Goal: Find specific page/section: Find specific page/section

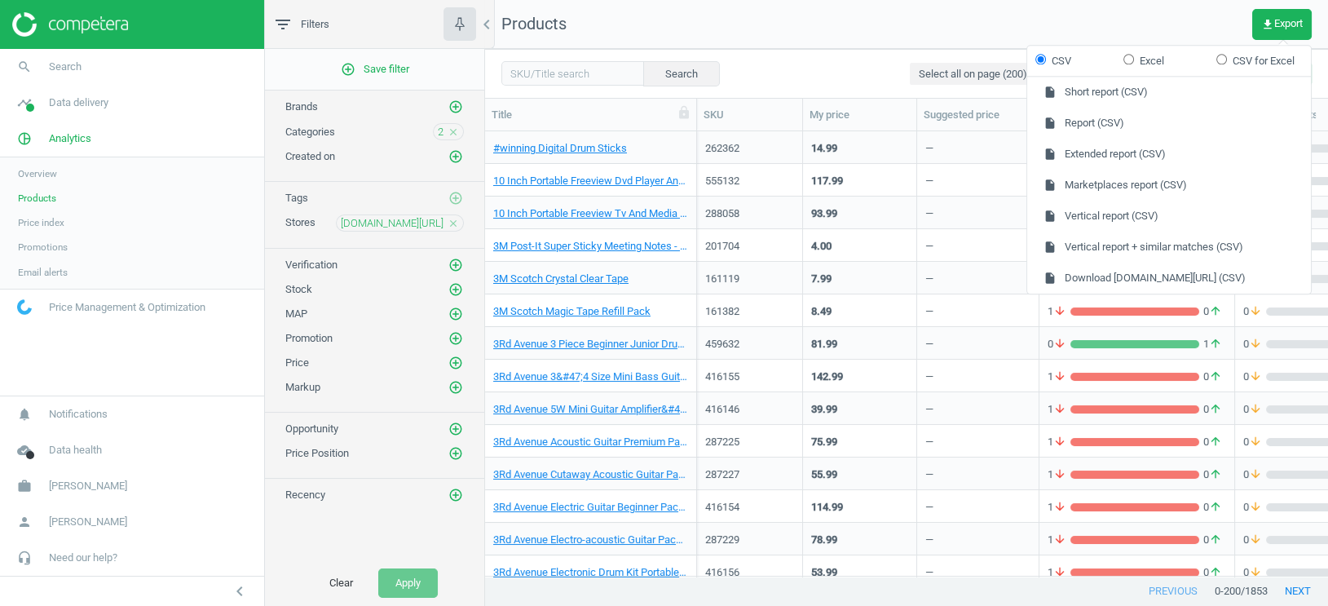
scroll to position [445, 842]
click at [67, 111] on link "timeline Data delivery" at bounding box center [132, 103] width 264 height 36
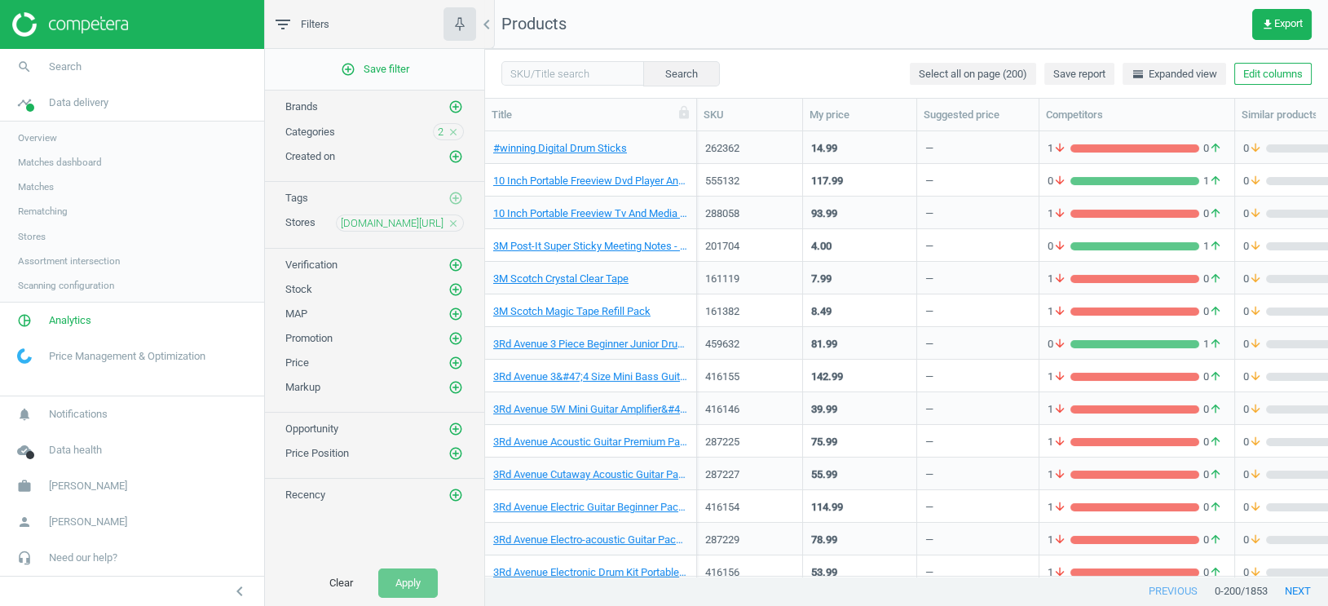
click at [46, 139] on span "Overview" at bounding box center [37, 137] width 39 height 13
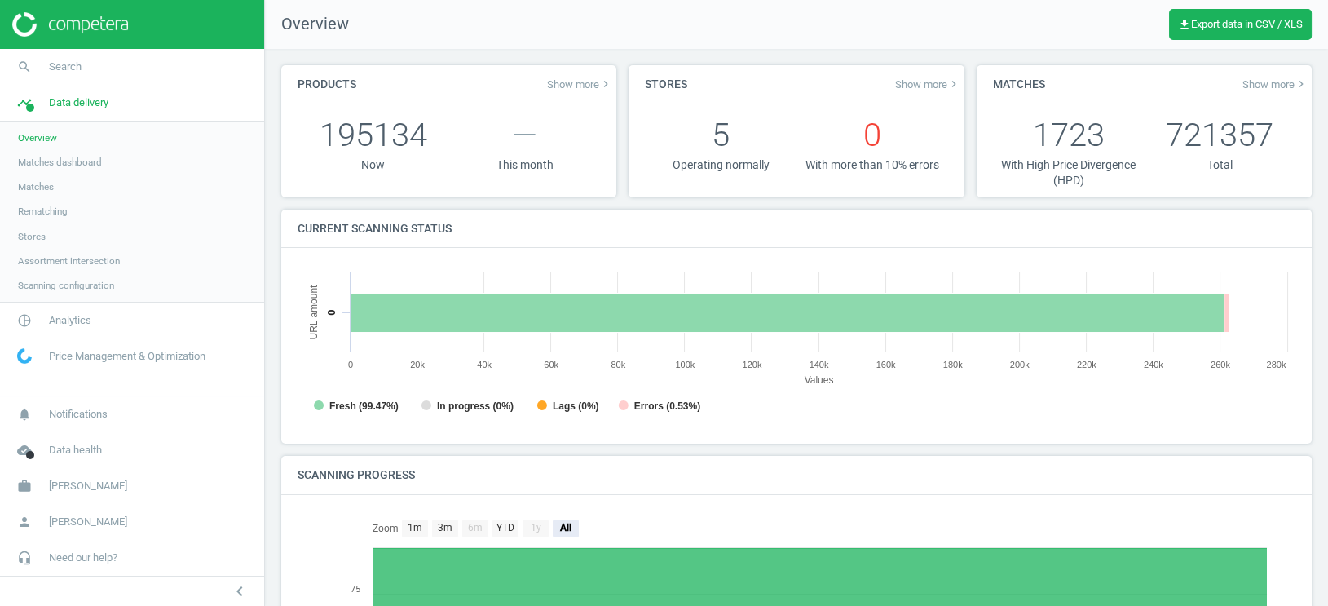
scroll to position [327, 999]
click at [47, 188] on span "Matches" at bounding box center [36, 186] width 36 height 13
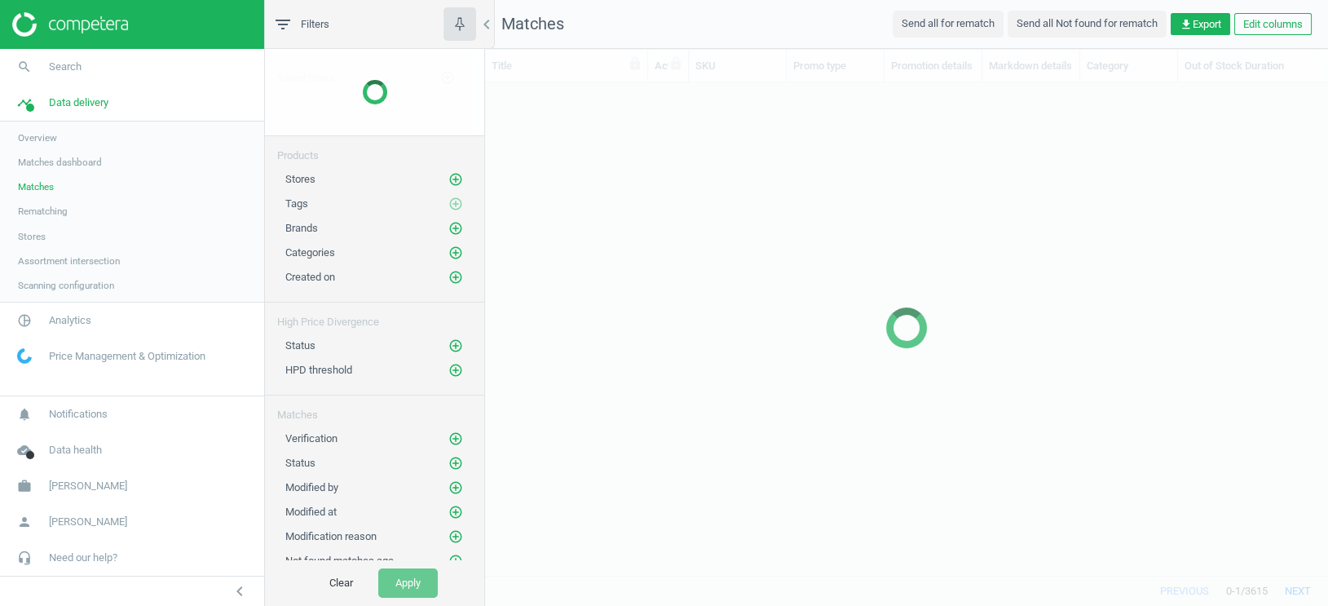
scroll to position [494, 842]
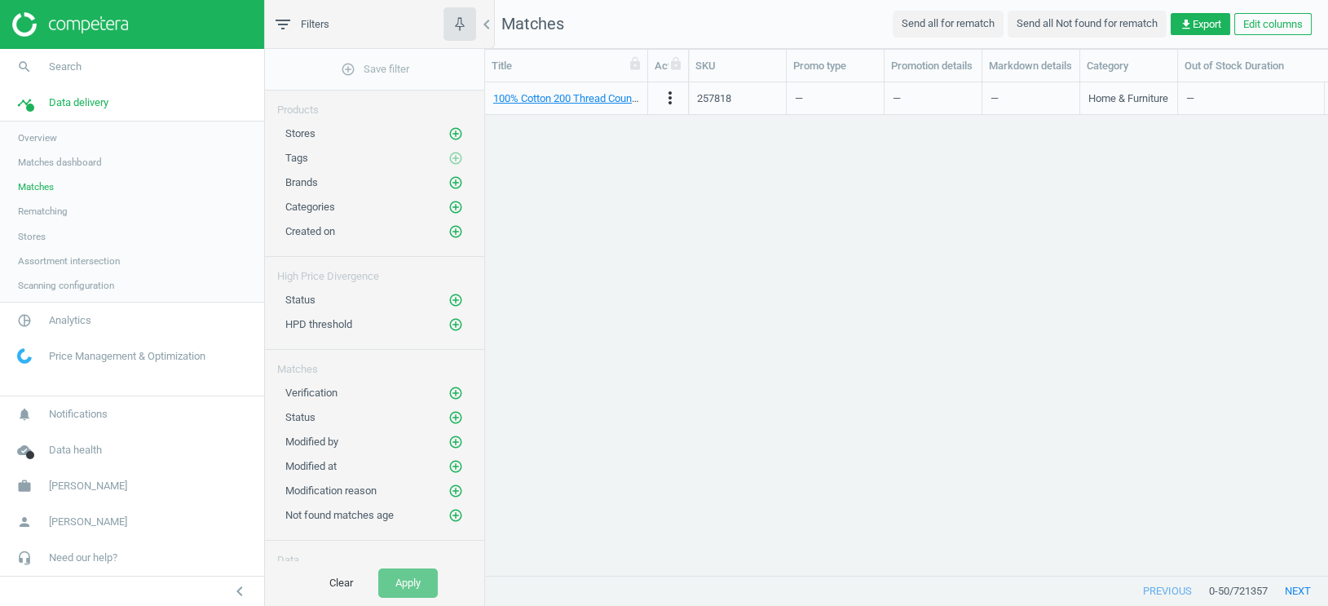
click at [62, 169] on link "Matches dashboard" at bounding box center [132, 162] width 264 height 24
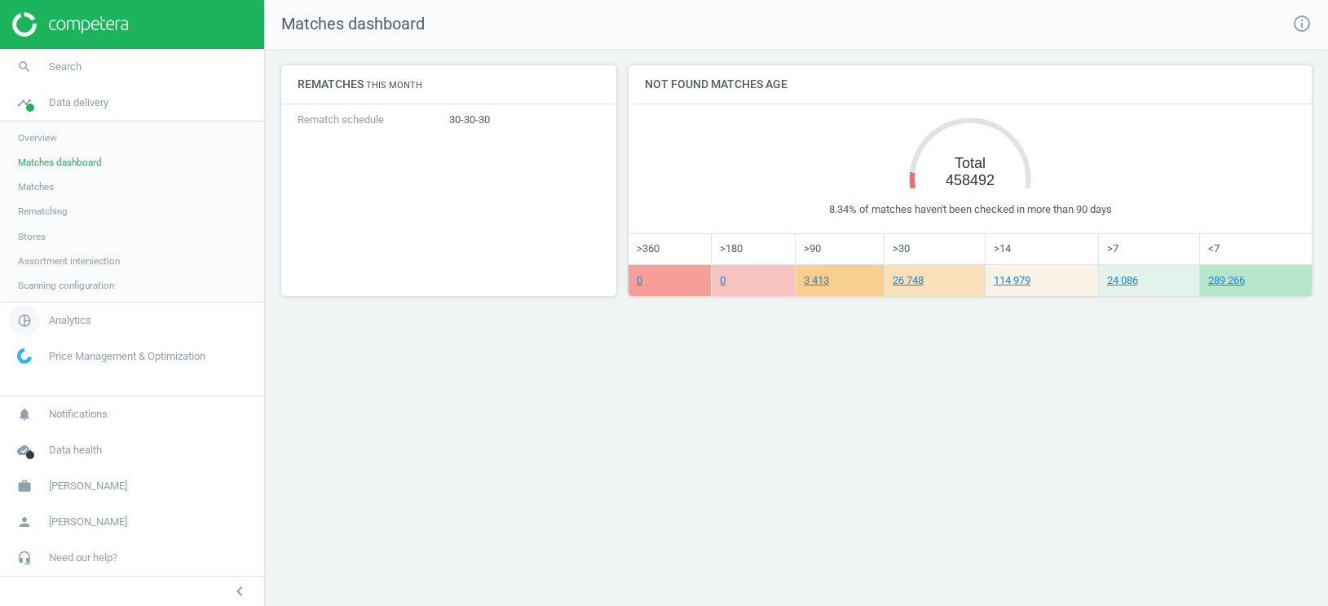
click at [74, 321] on span "Analytics" at bounding box center [70, 320] width 42 height 15
click at [46, 179] on span "Overview" at bounding box center [37, 173] width 39 height 13
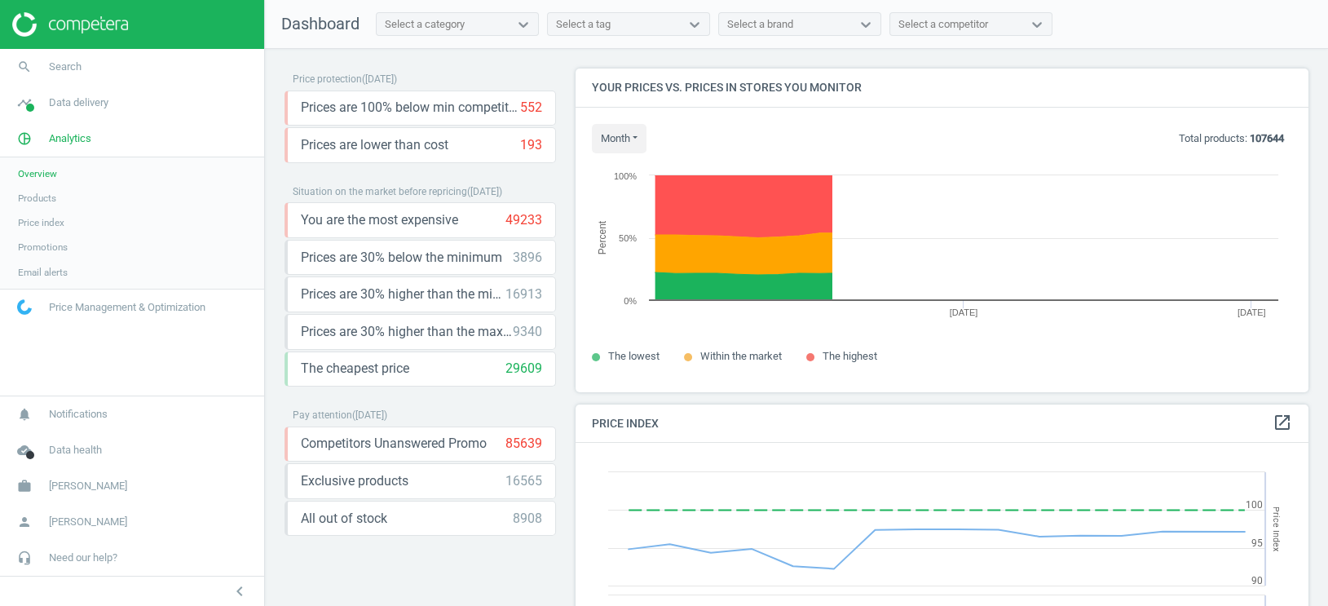
scroll to position [376, 734]
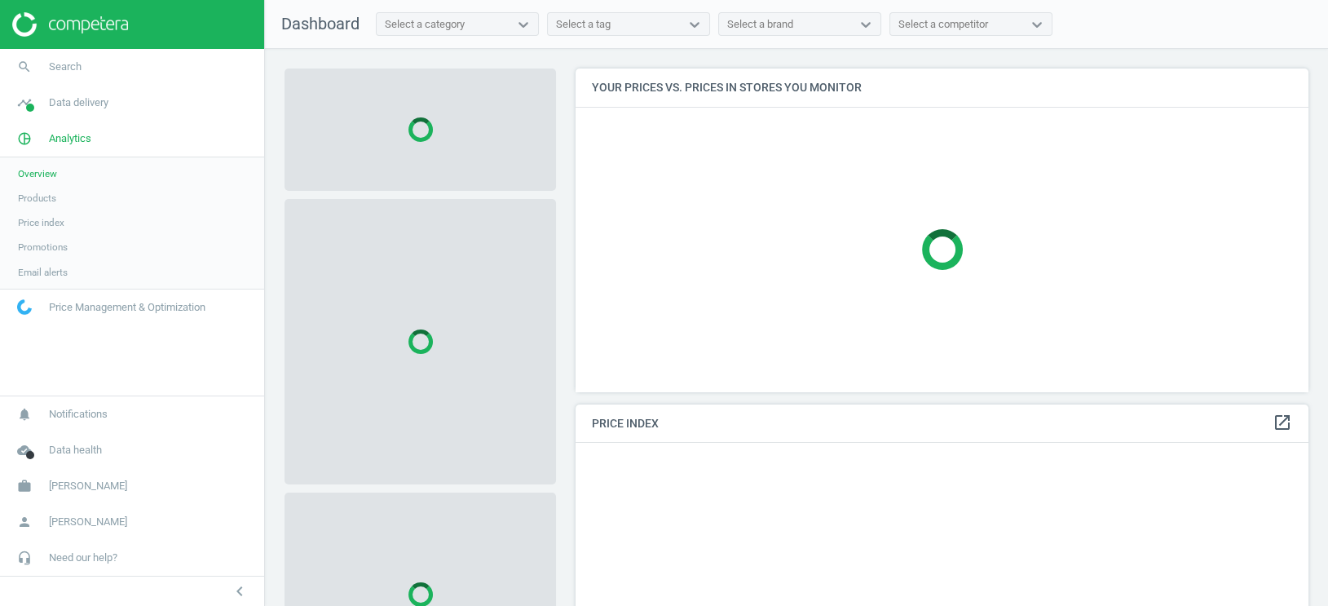
click at [43, 201] on span "Products" at bounding box center [37, 198] width 38 height 13
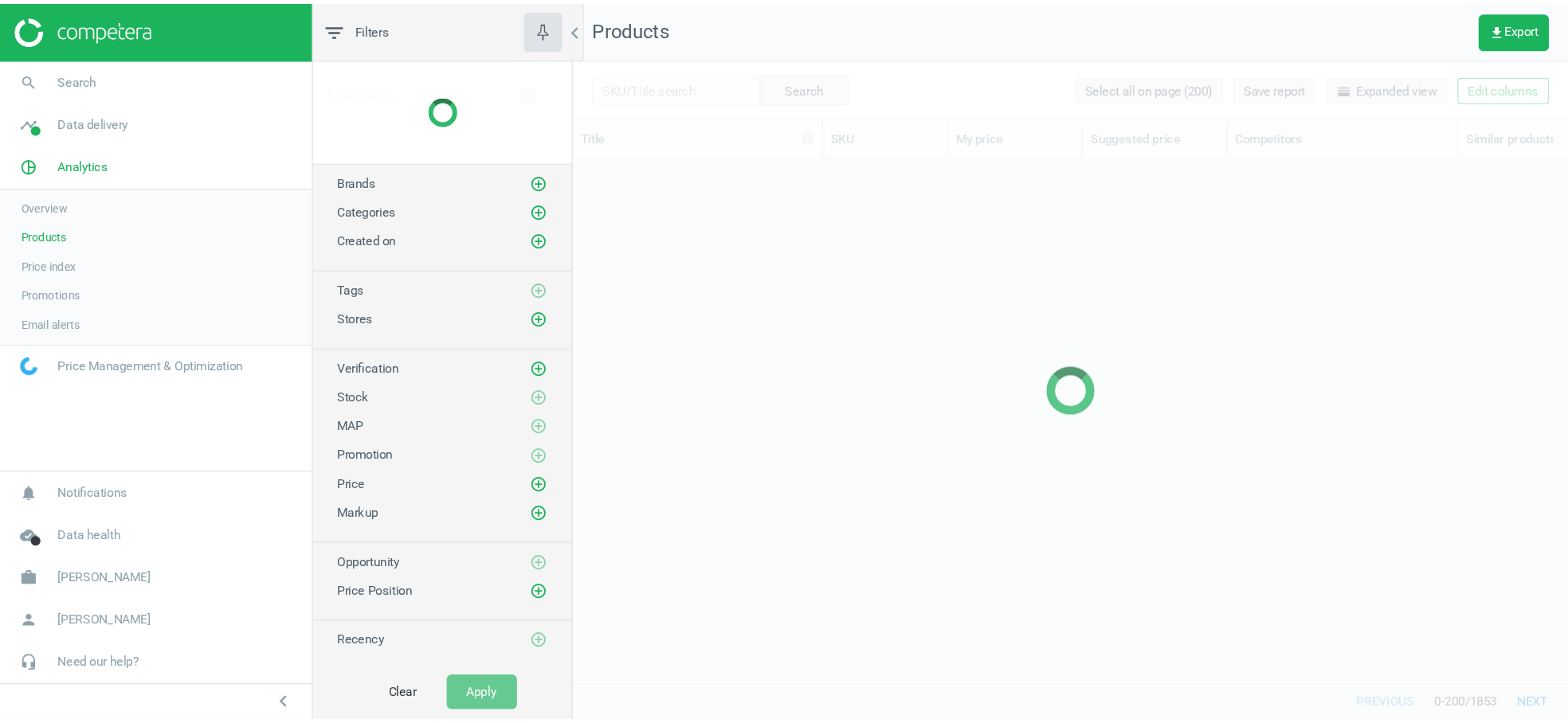
scroll to position [435, 823]
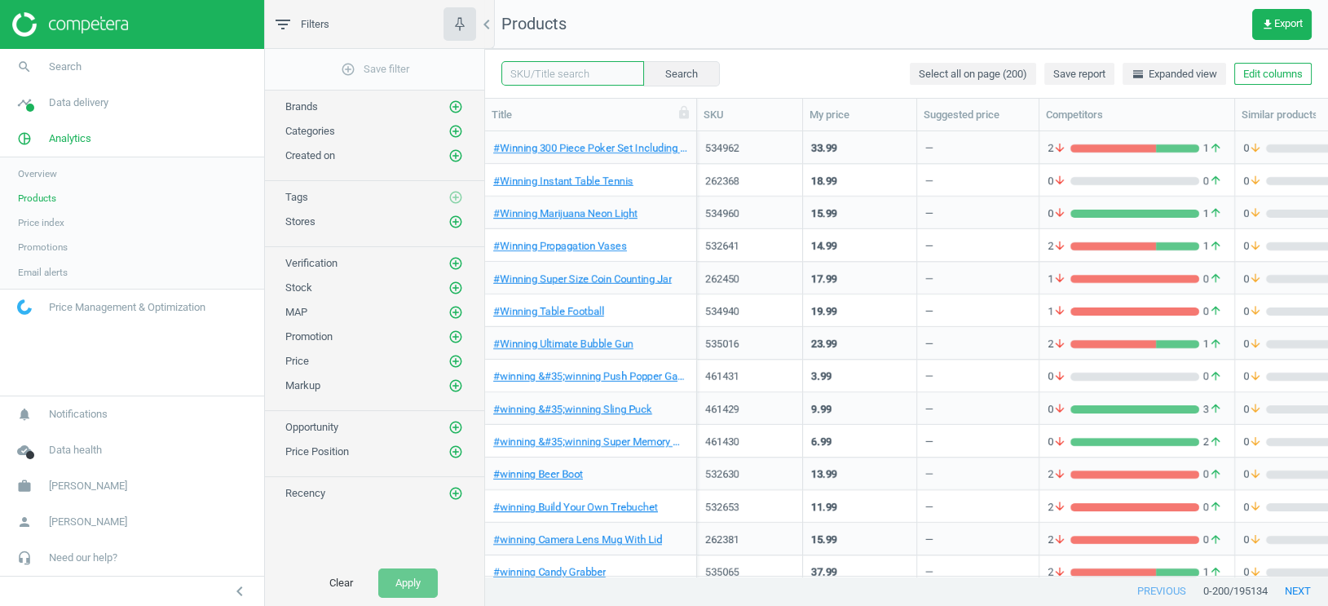
click at [550, 75] on input "text" at bounding box center [572, 73] width 143 height 24
paste input "185475"
type input "185475"
click at [650, 73] on button "Search" at bounding box center [681, 73] width 77 height 24
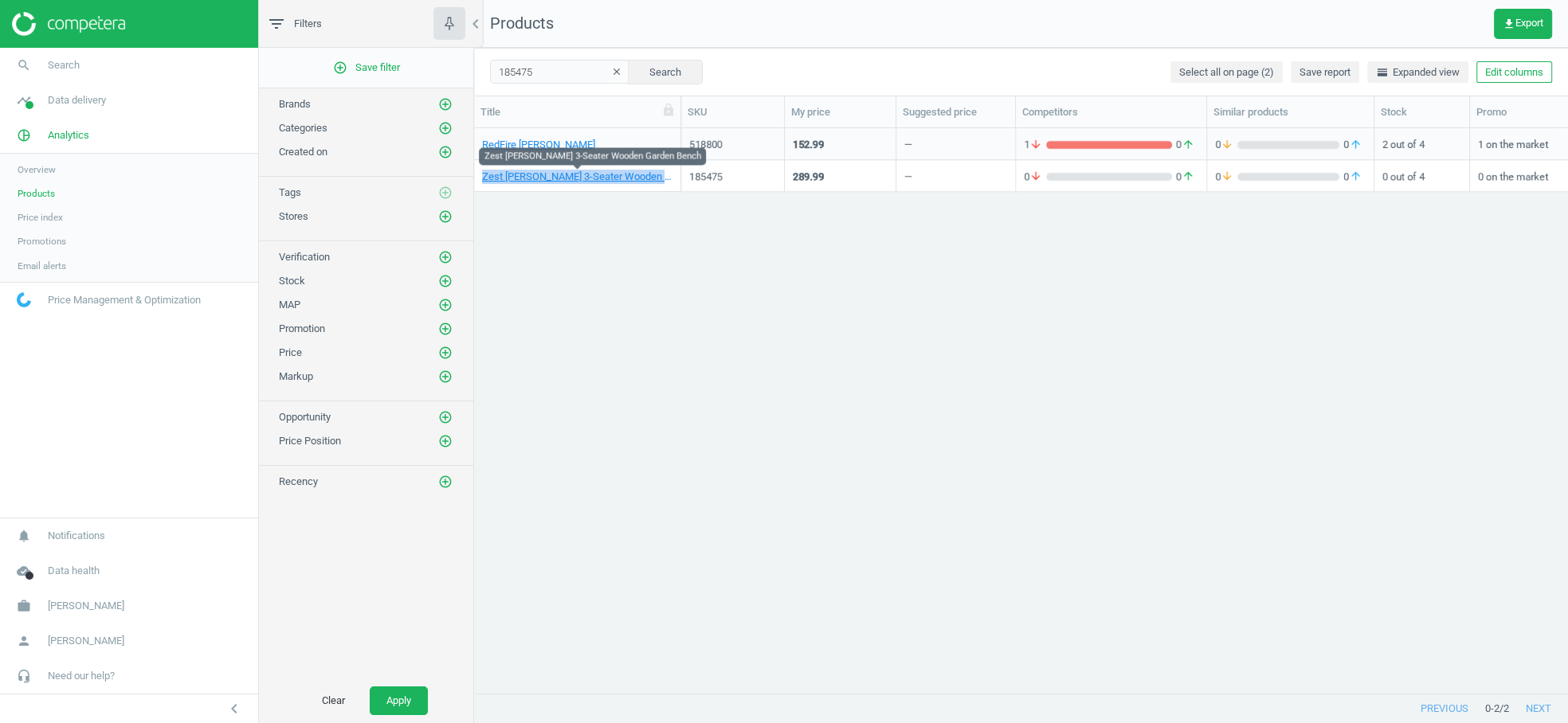
scroll to position [566, 1093]
click at [112, 104] on link "timeline Data delivery" at bounding box center [129, 101] width 258 height 35
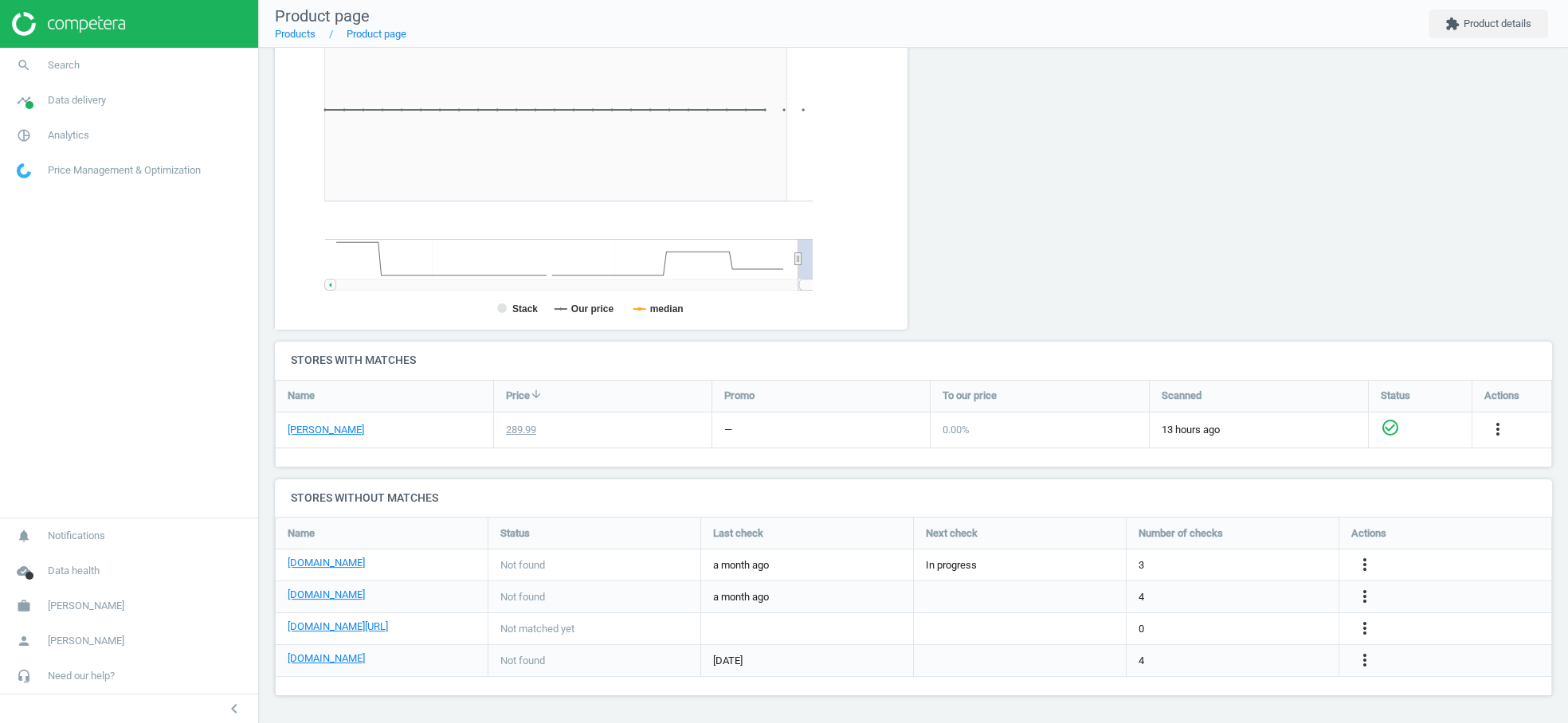
scroll to position [180, 1277]
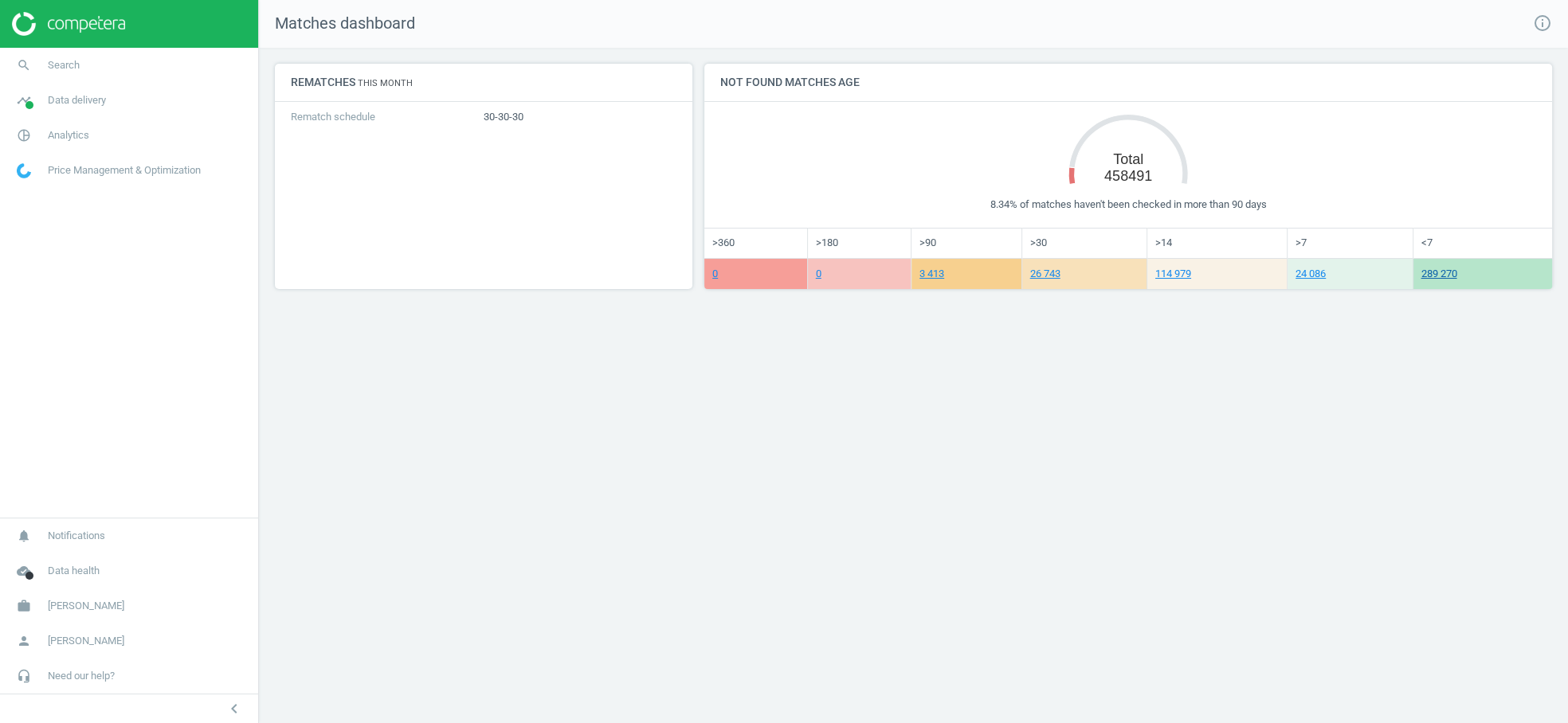
click at [1435, 275] on link "289 270" at bounding box center [1438, 274] width 36 height 12
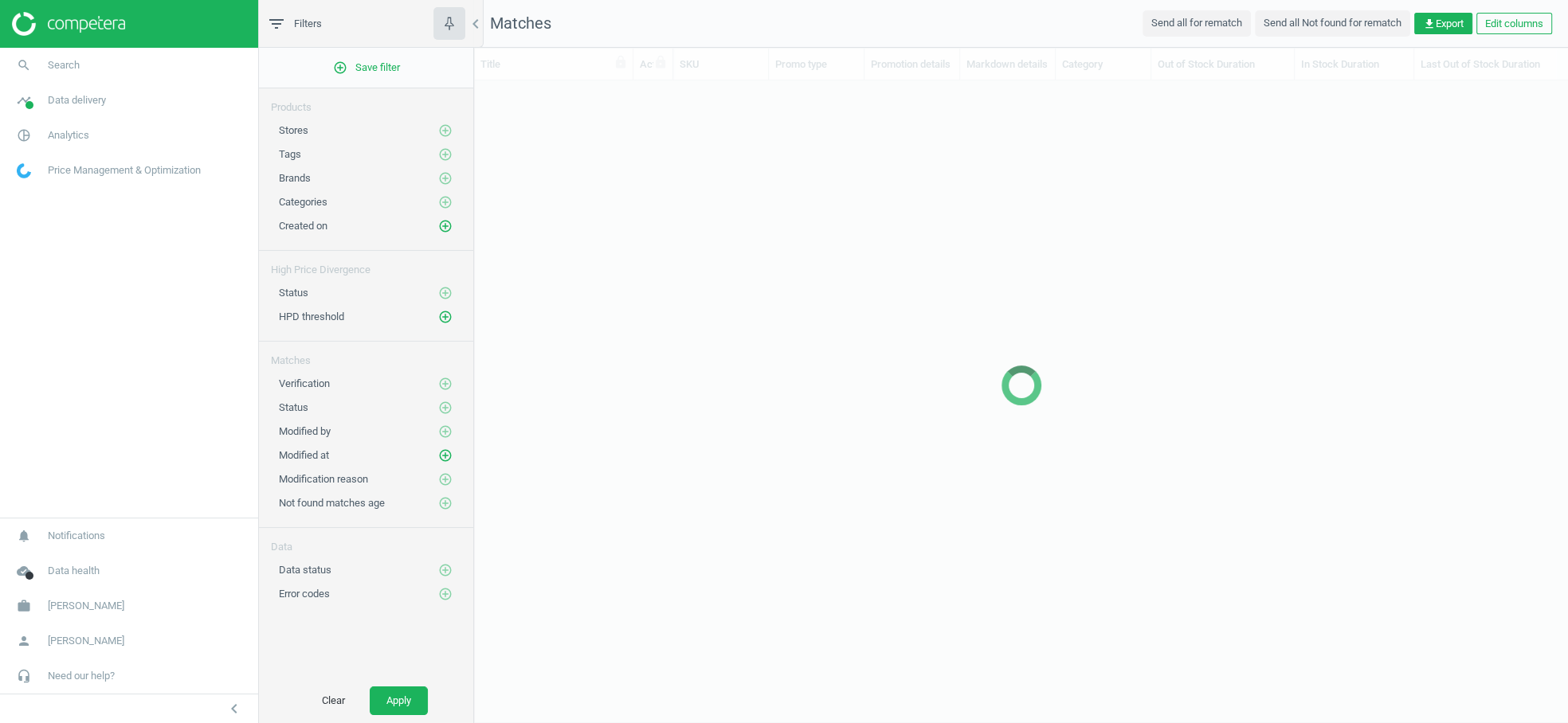
scroll to position [614, 1093]
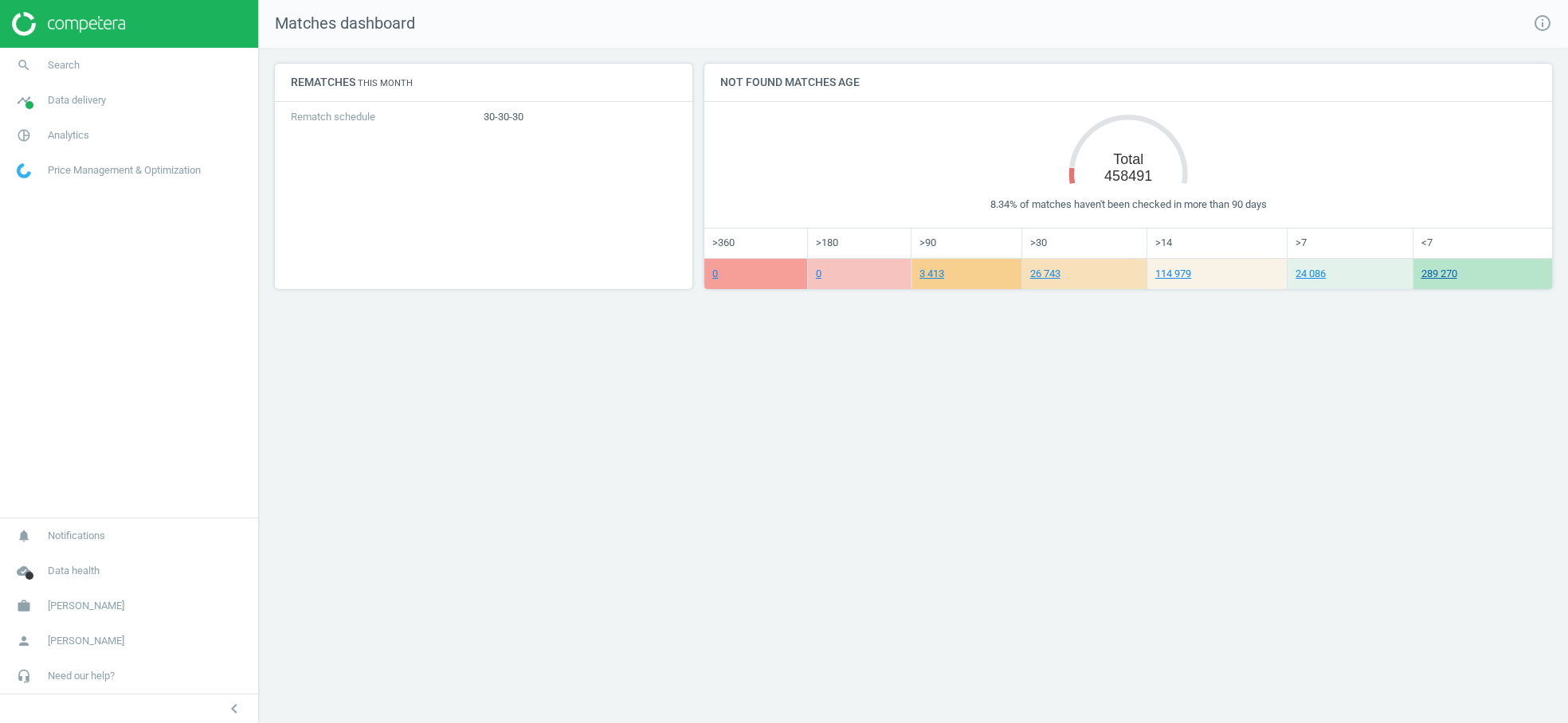
click at [1421, 272] on link "289 270" at bounding box center [1438, 274] width 36 height 12
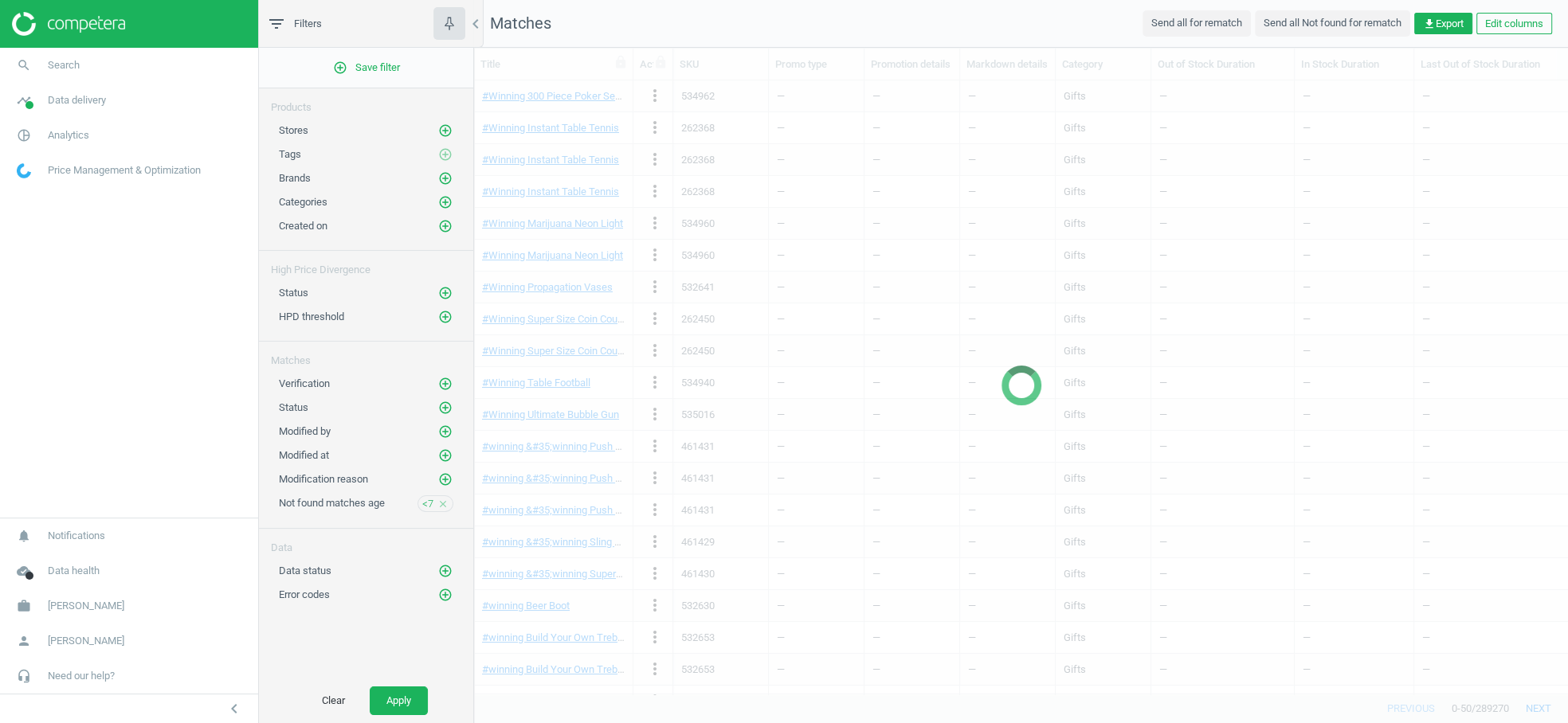
scroll to position [614, 1093]
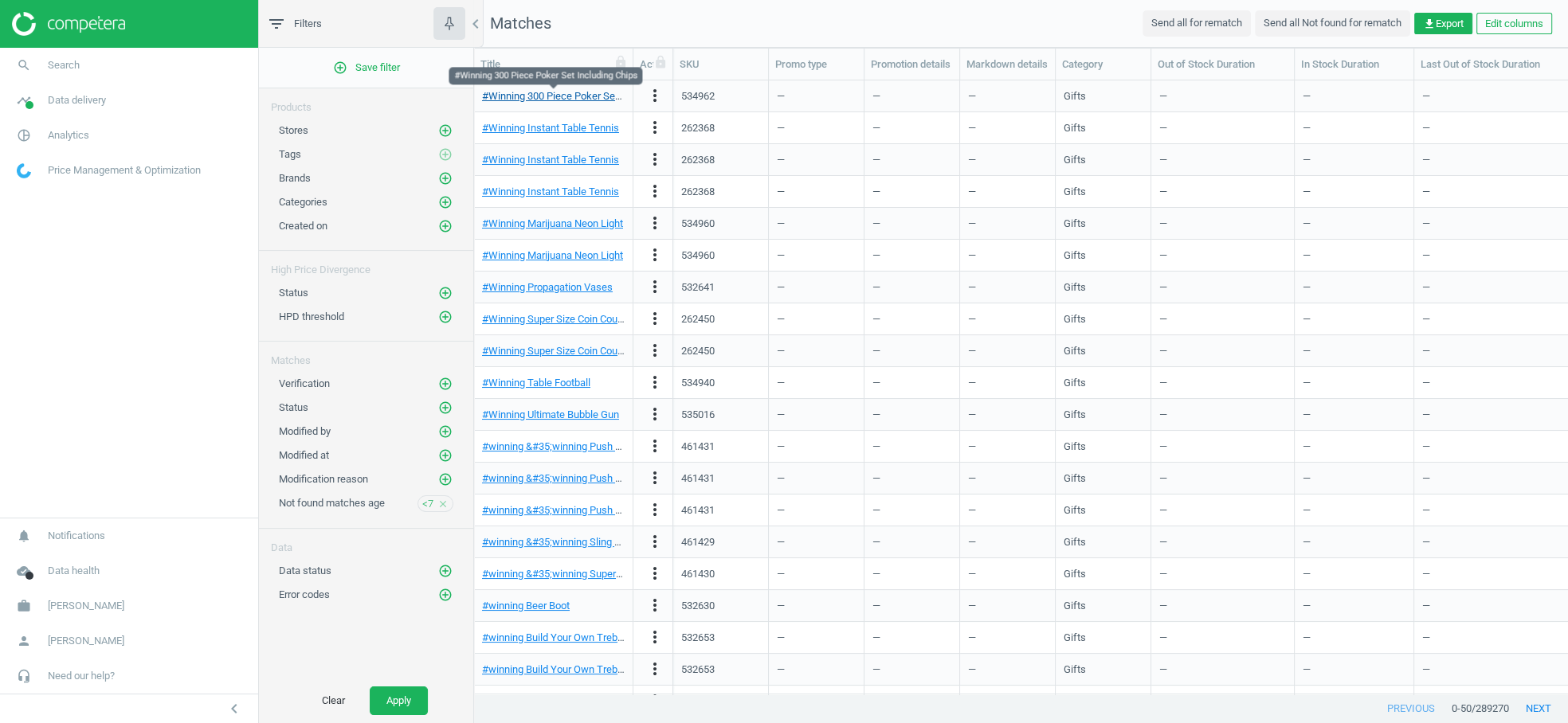
click at [562, 94] on link "#Winning 300 Piece Poker Set Including Chips" at bounding box center [585, 96] width 208 height 12
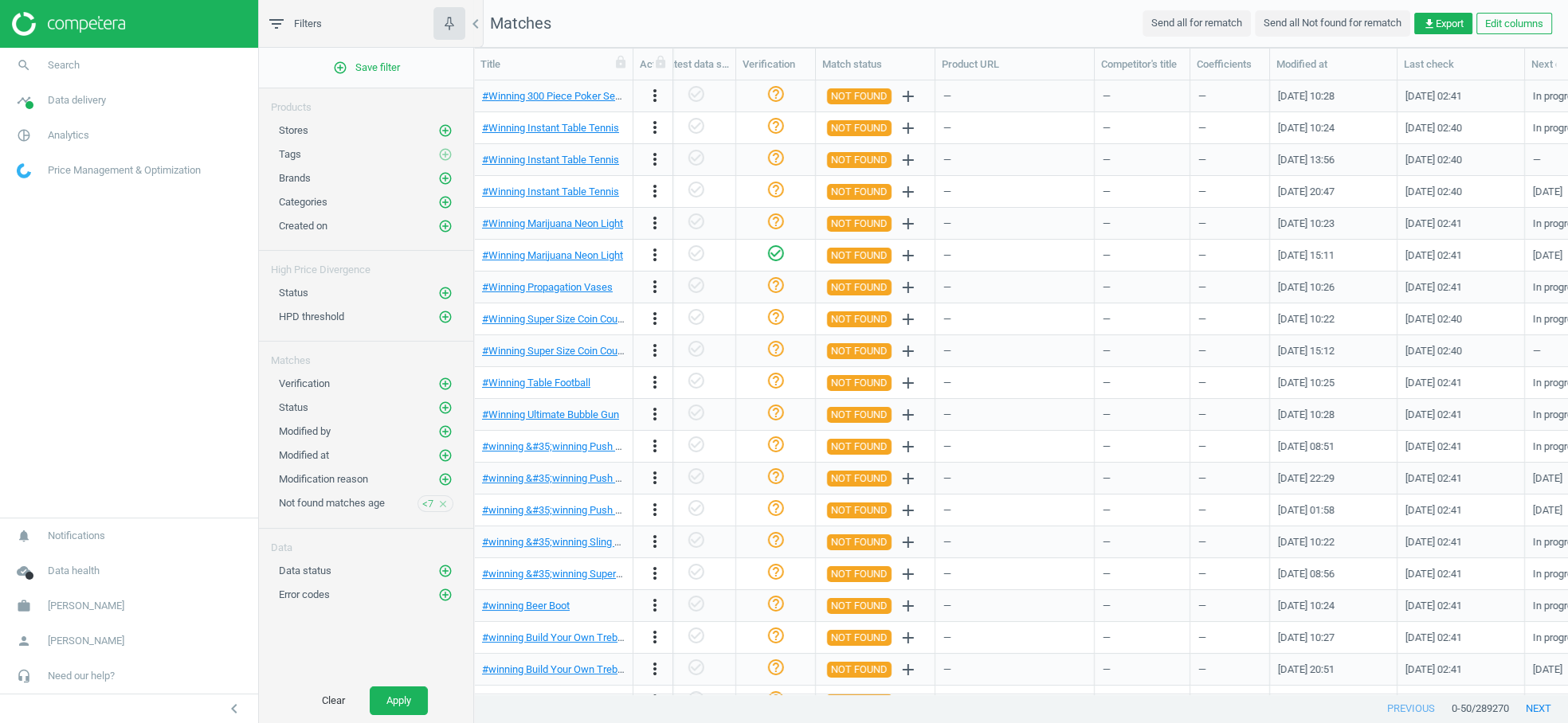
scroll to position [0, 1860]
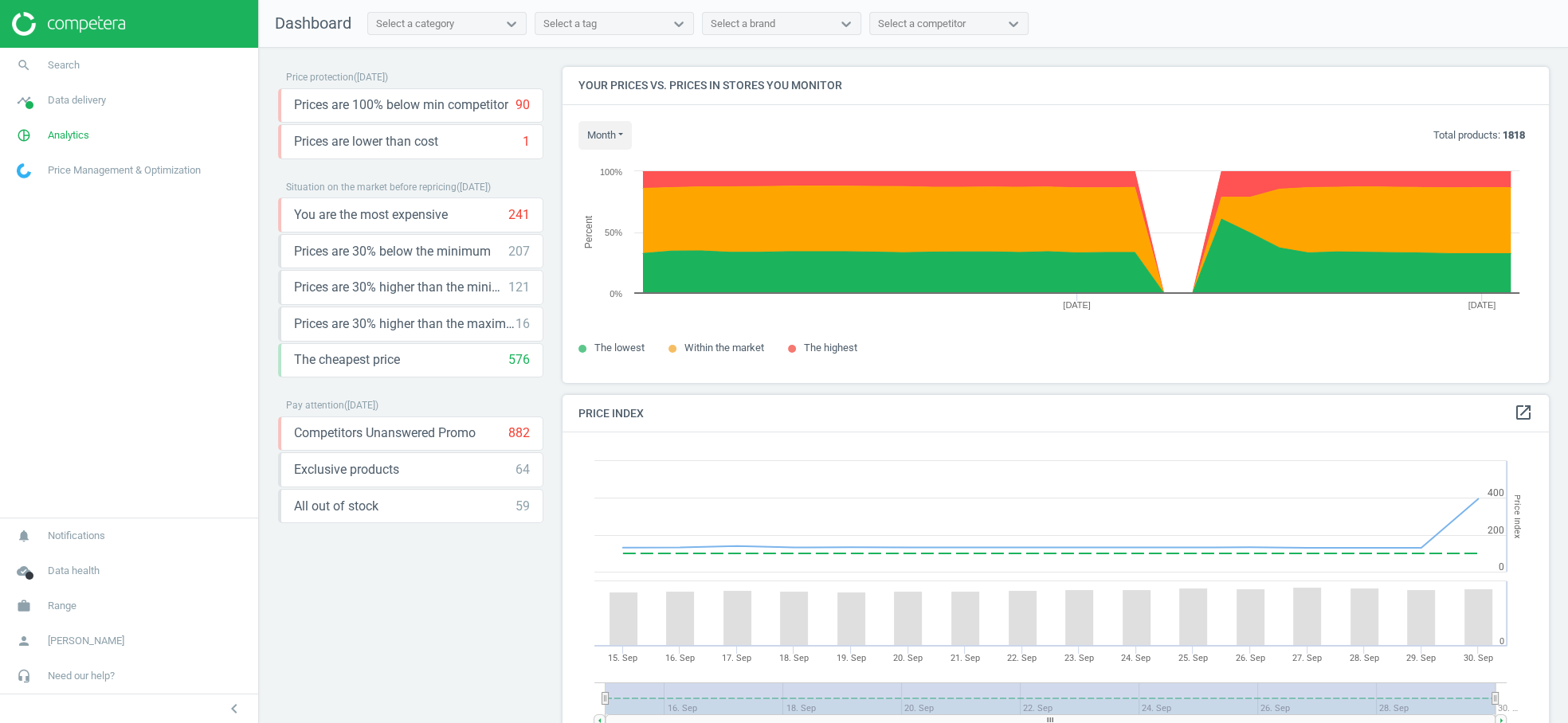
scroll to position [316, 987]
